Goal: Information Seeking & Learning: Learn about a topic

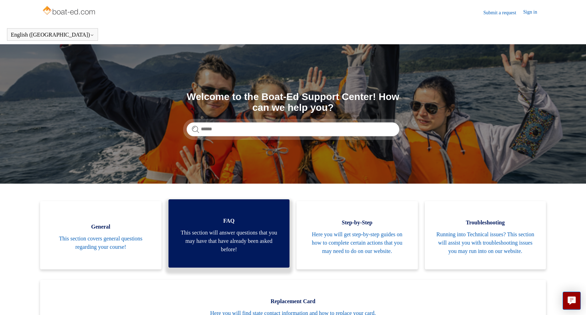
click at [222, 233] on span "This section will answer questions that you may have that have already been ask…" at bounding box center [229, 241] width 100 height 25
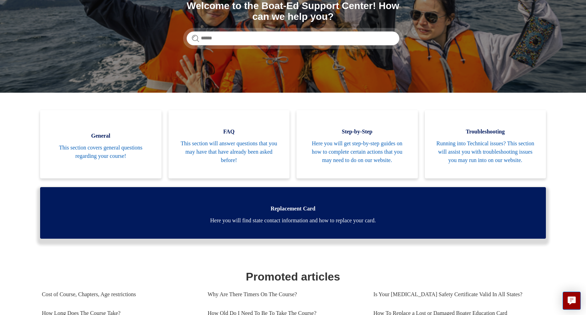
scroll to position [67, 0]
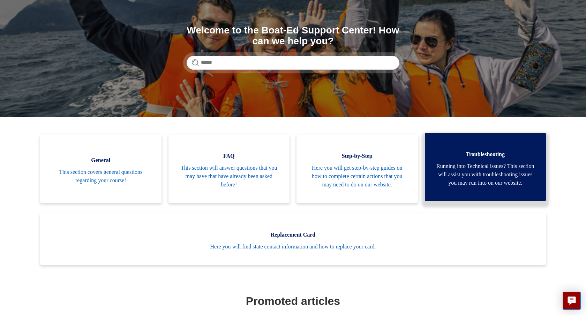
click at [469, 155] on span "Troubleshooting" at bounding box center [485, 154] width 100 height 8
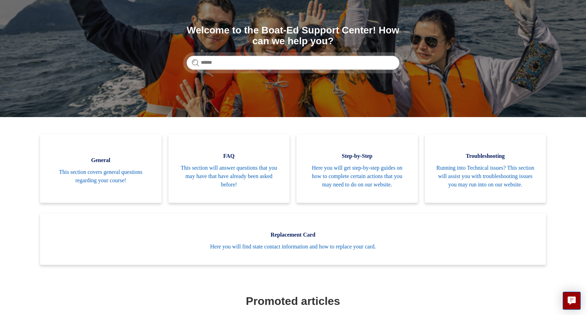
scroll to position [0, 0]
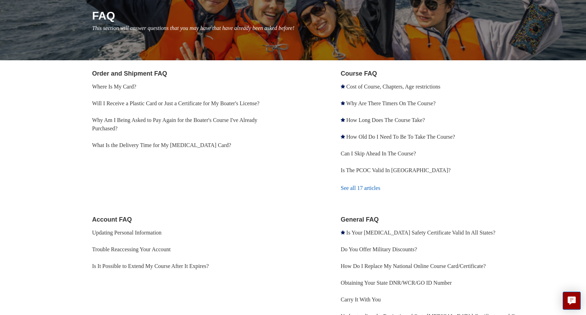
scroll to position [93, 0]
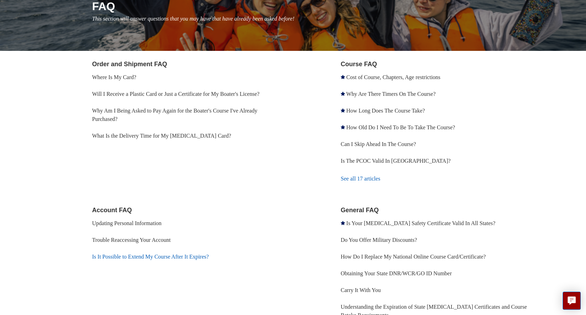
click at [202, 257] on link "Is It Possible to Extend My Course After It Expires?" at bounding box center [150, 257] width 117 height 6
